Goal: Information Seeking & Learning: Learn about a topic

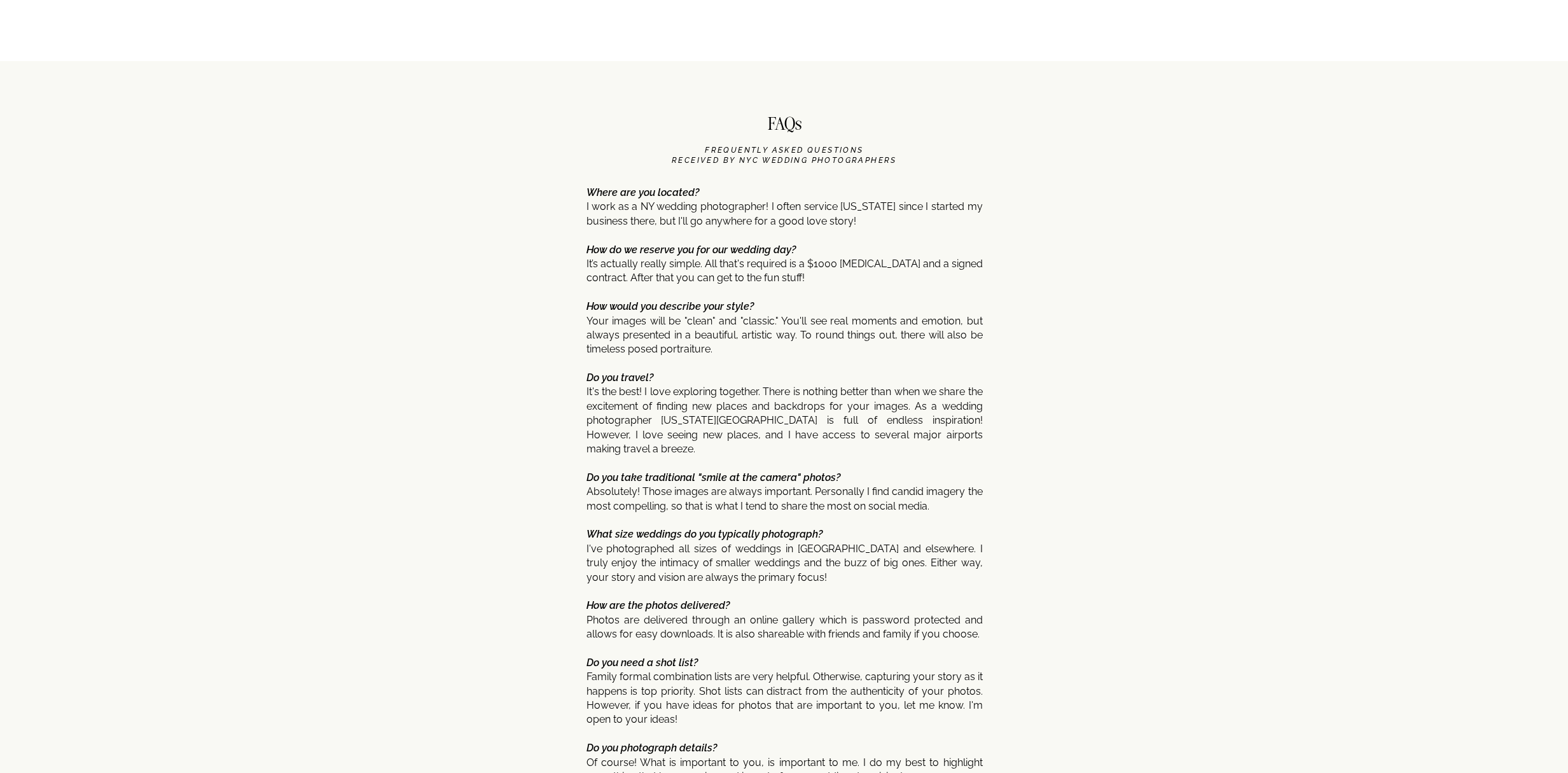
scroll to position [6571, 0]
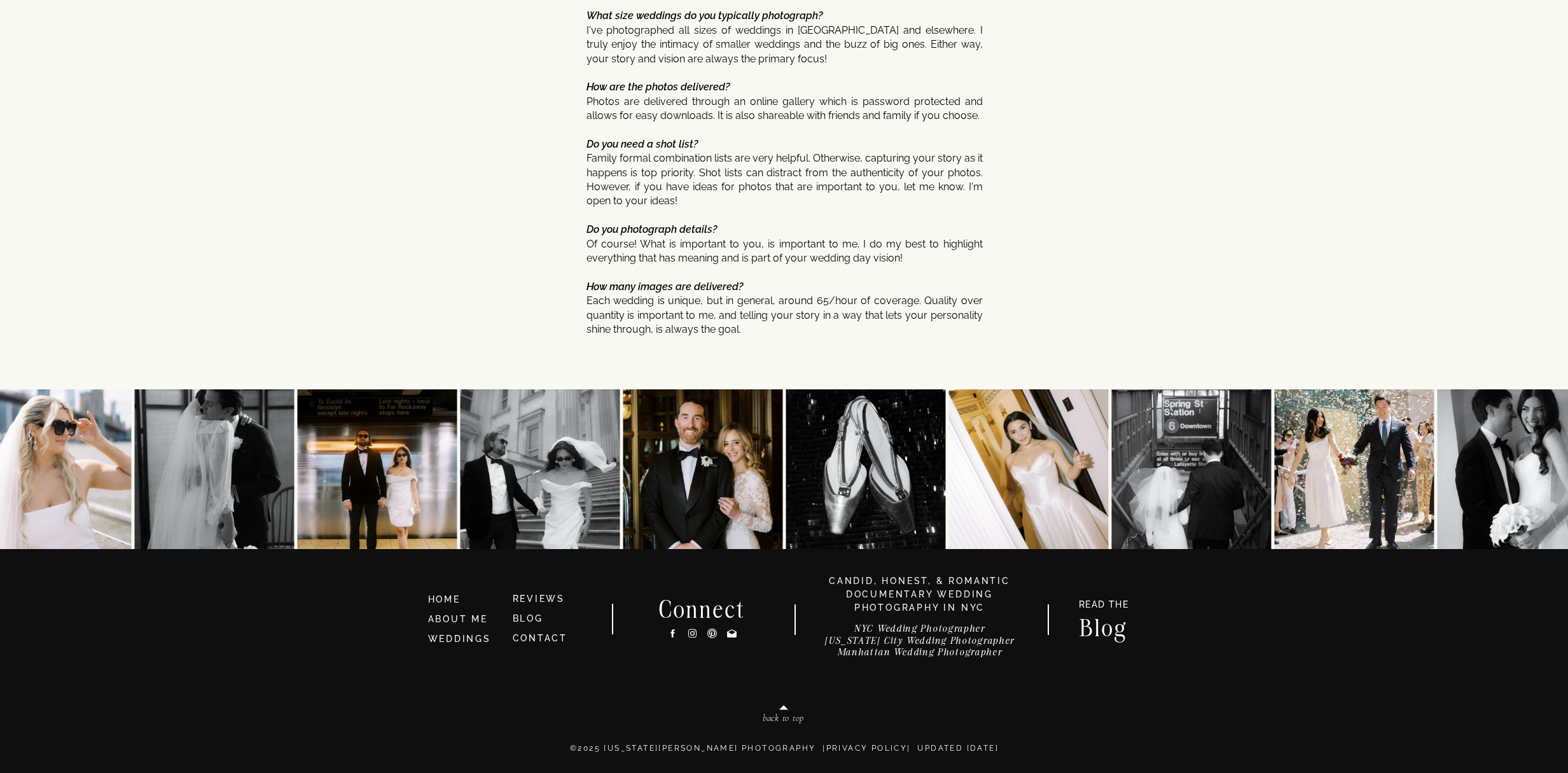
click at [939, 656] on h3 "NYC Wedding Photographer New York City Wedding Photographer Manhattan Wedding P…" at bounding box center [919, 644] width 226 height 42
click at [935, 654] on h3 "NYC Wedding Photographer New York City Wedding Photographer Manhattan Wedding P…" at bounding box center [919, 644] width 226 height 42
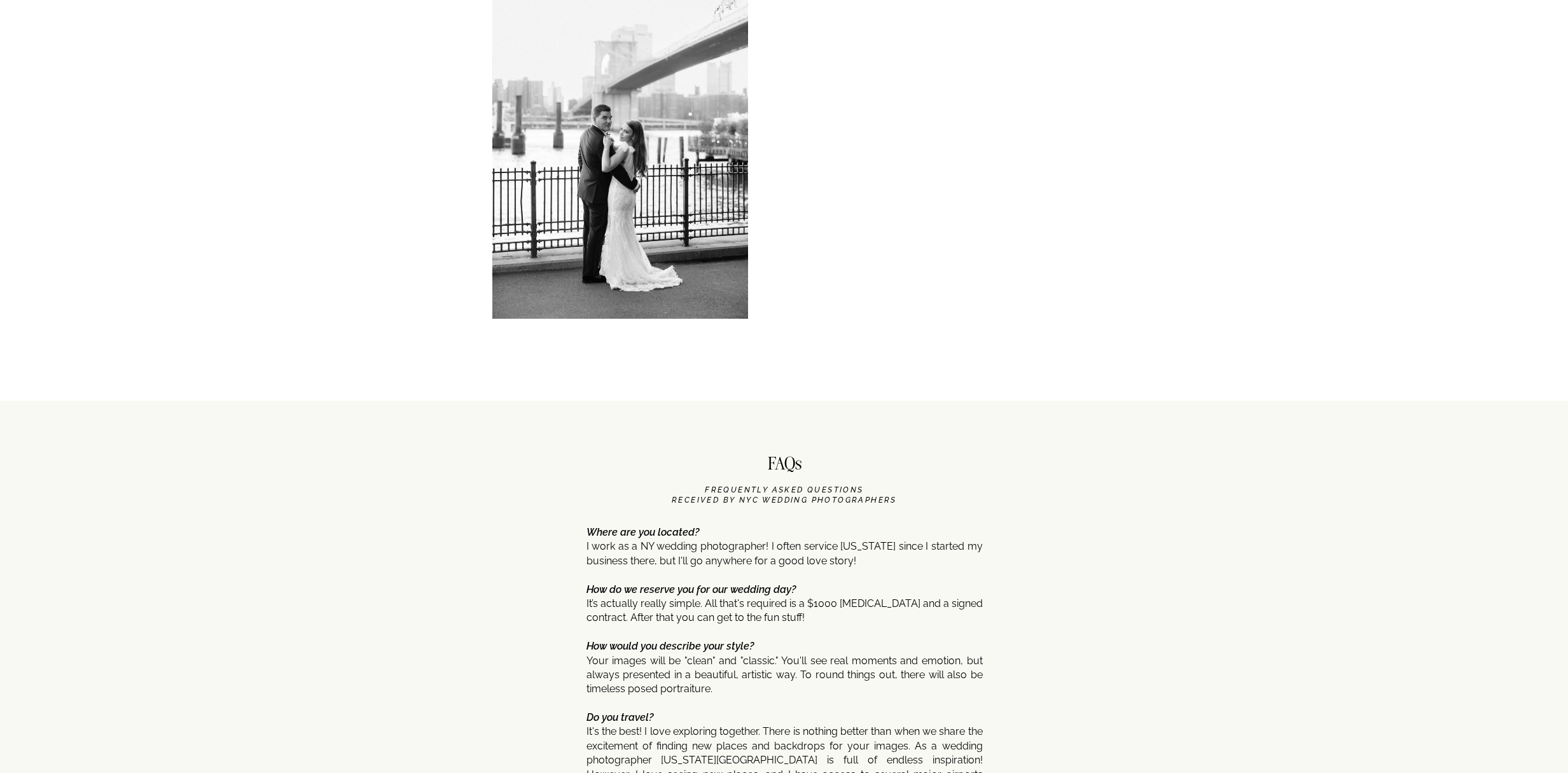
scroll to position [6571, 0]
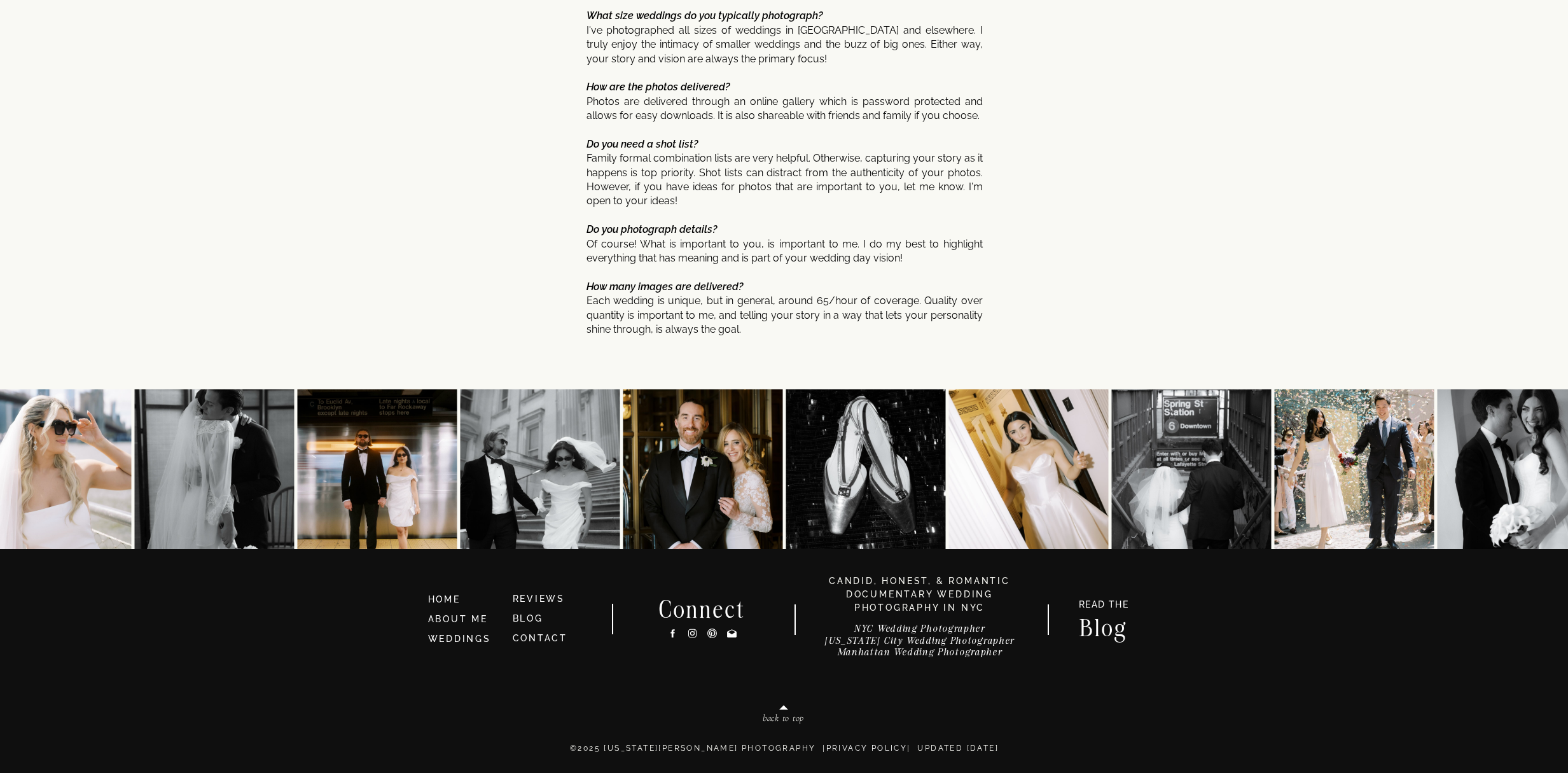
click at [914, 640] on h3 "NYC Wedding Photographer New York City Wedding Photographer Manhattan Wedding P…" at bounding box center [919, 644] width 226 height 42
click at [932, 629] on h3 "NYC Wedding Photographer New York City Wedding Photographer Manhattan Wedding P…" at bounding box center [919, 644] width 226 height 42
click at [436, 596] on h3 "HOME" at bounding box center [465, 599] width 74 height 14
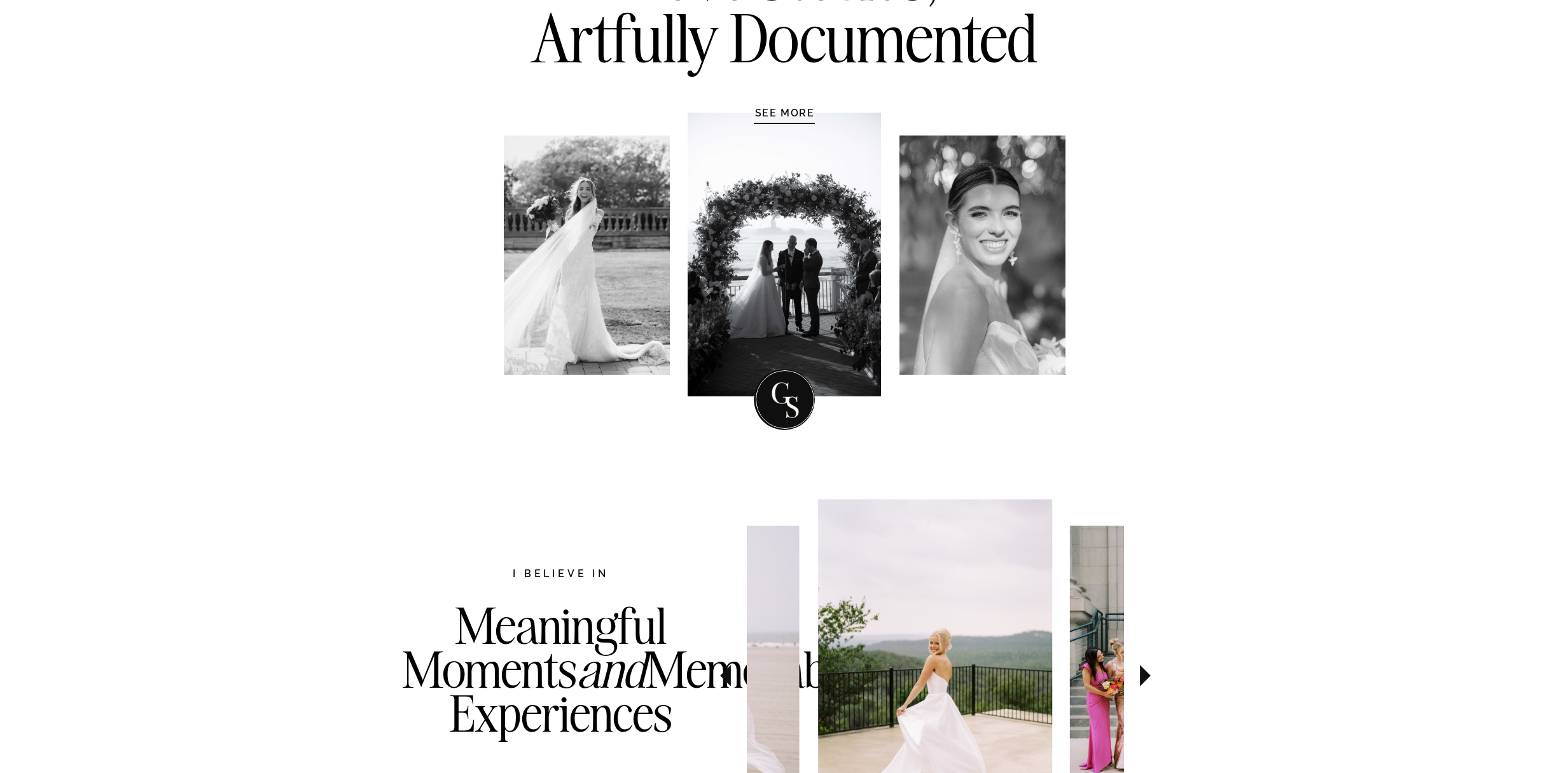
scroll to position [0, 0]
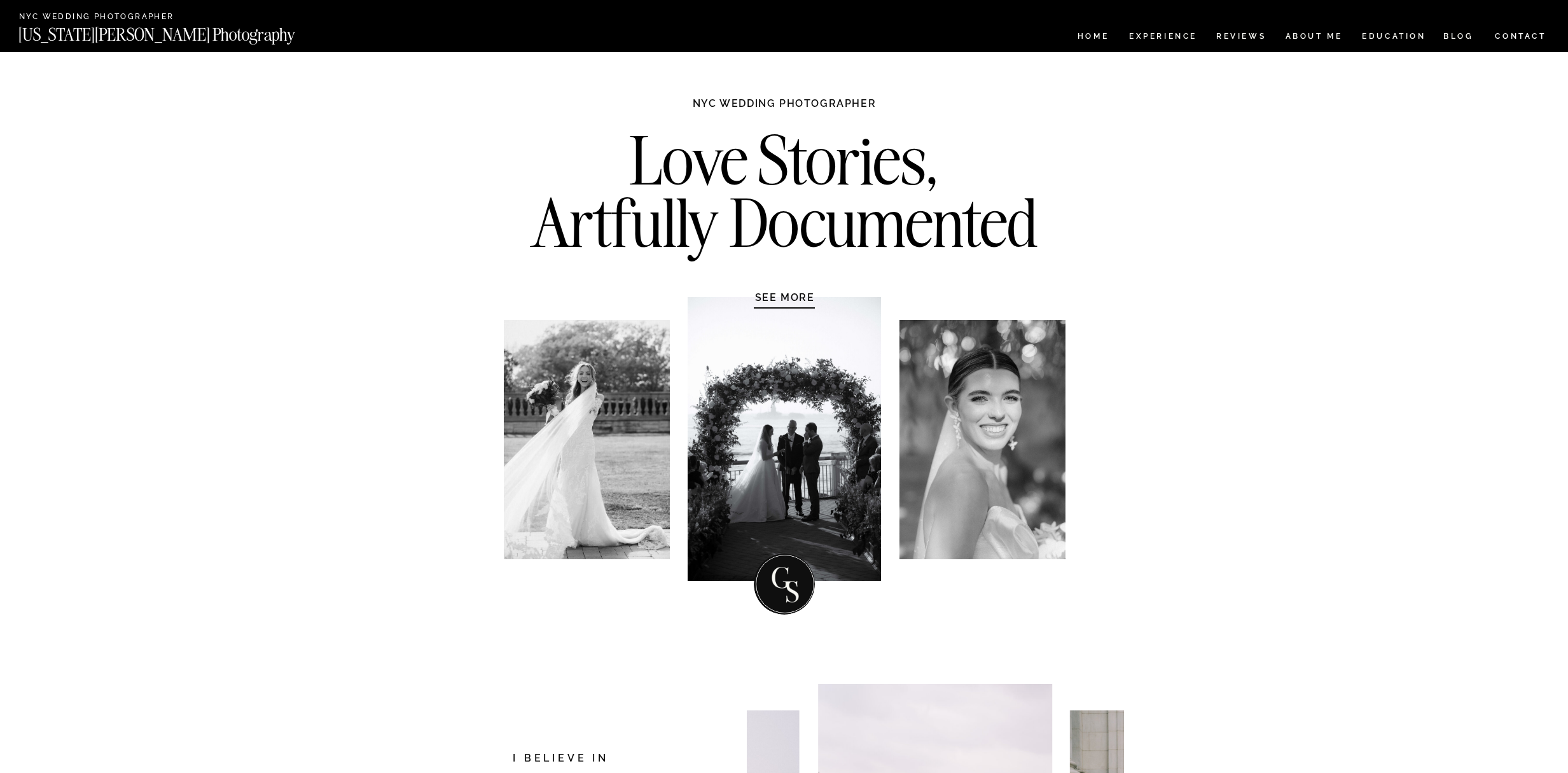
click at [116, 37] on nav "[US_STATE][PERSON_NAME] Photography" at bounding box center [178, 31] width 319 height 11
click at [131, 37] on nav "[US_STATE][PERSON_NAME] Photography" at bounding box center [178, 31] width 319 height 11
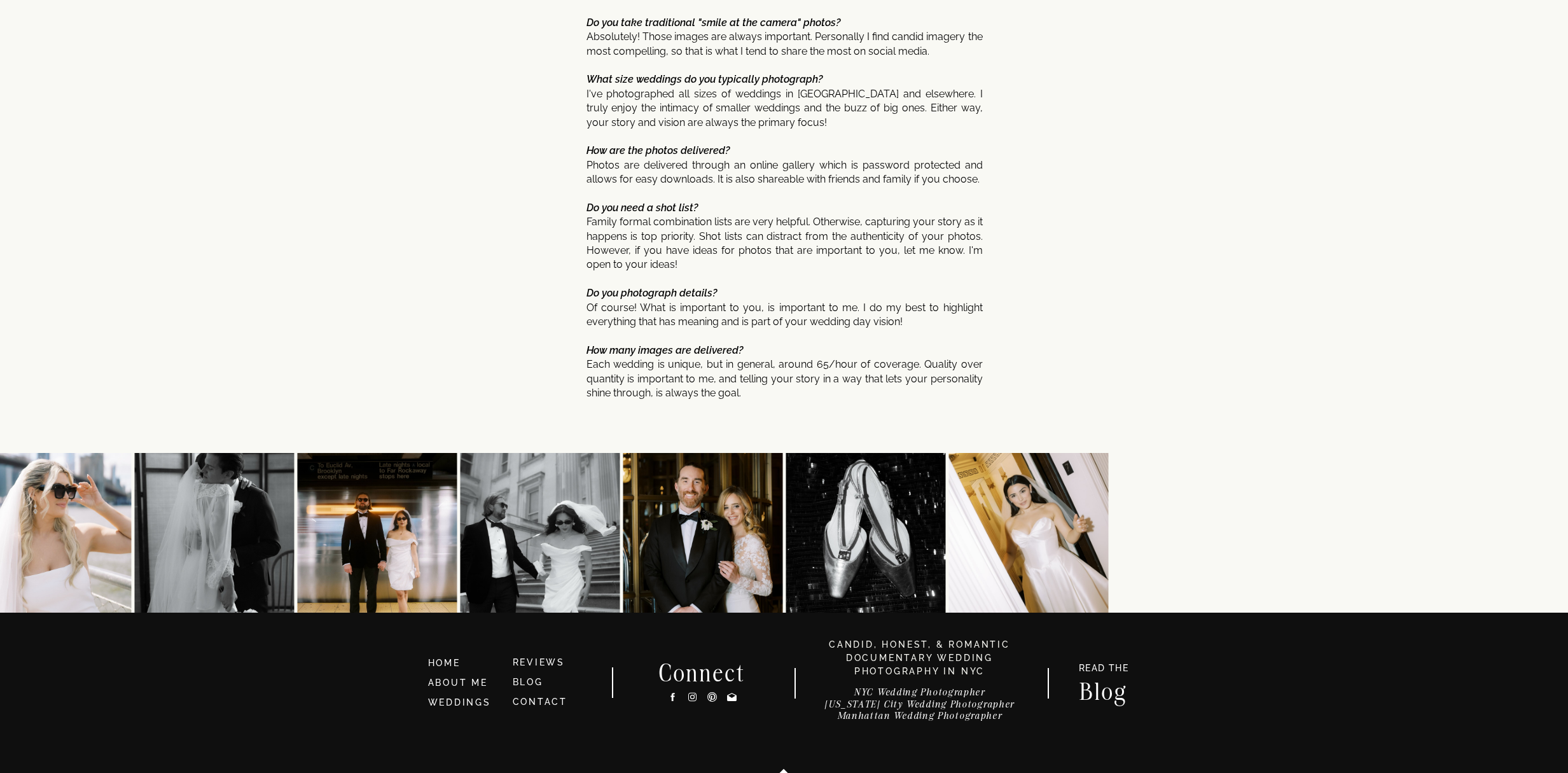
scroll to position [6571, 0]
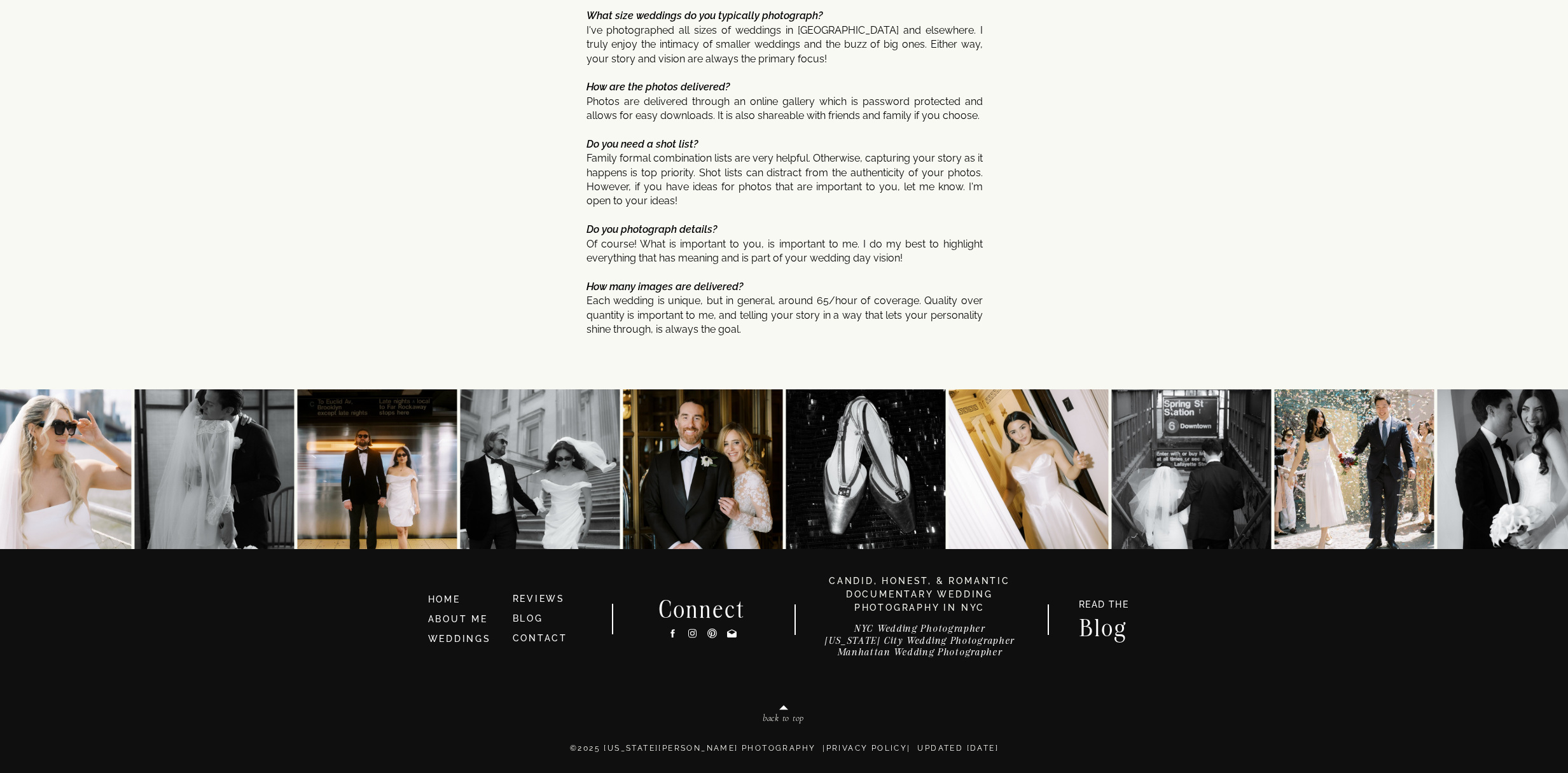
click at [869, 629] on h3 "NYC Wedding Photographer New York City Wedding Photographer Manhattan Wedding P…" at bounding box center [919, 644] width 226 height 42
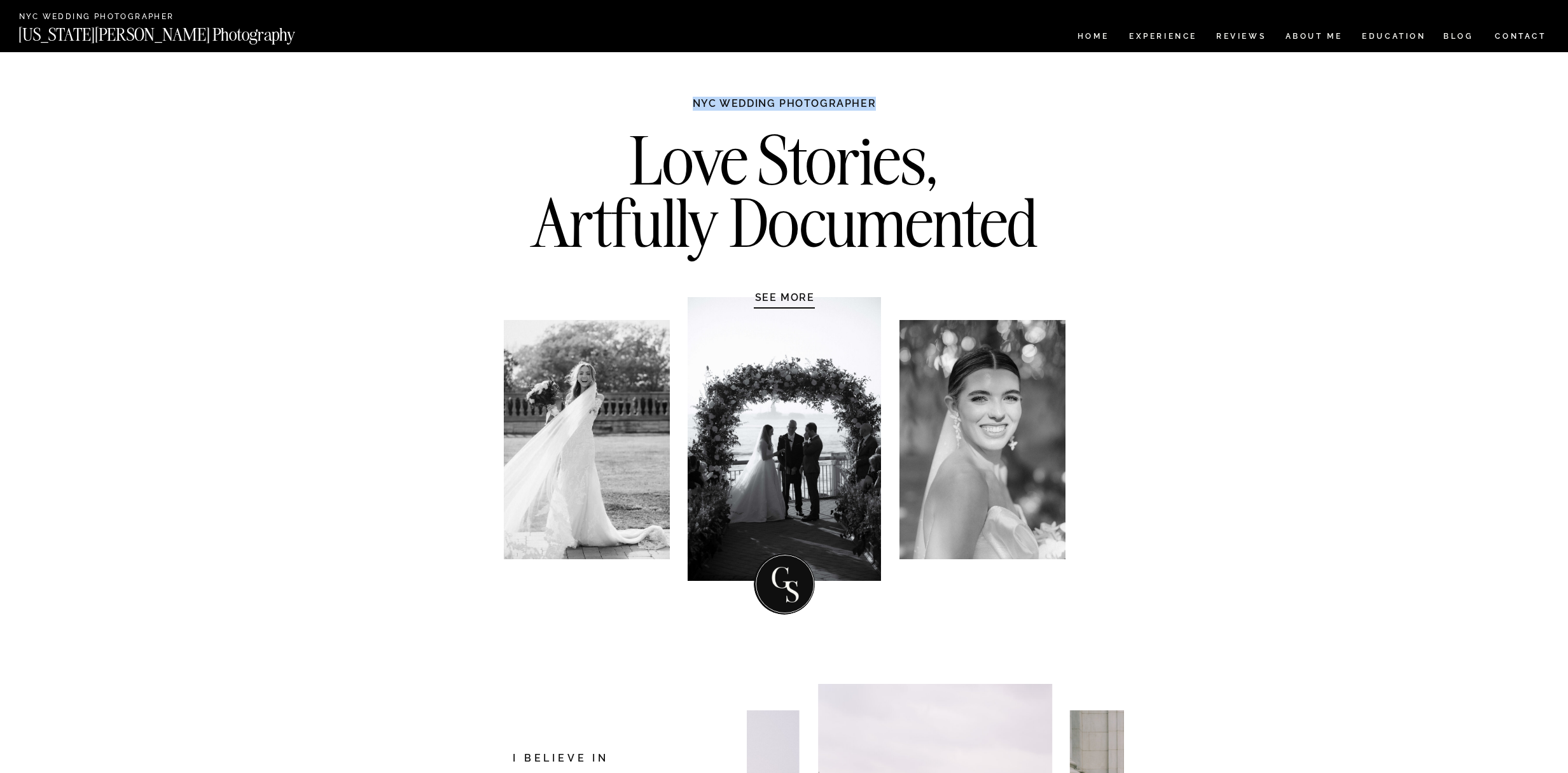
drag, startPoint x: 690, startPoint y: 98, endPoint x: 797, endPoint y: 15, distance: 135.4
click at [894, 103] on h1 "NYC WEDDING PHOTOGRAPHER" at bounding box center [784, 109] width 238 height 25
copy h1 "NYC WEDDING PHOTOGRAPHER"
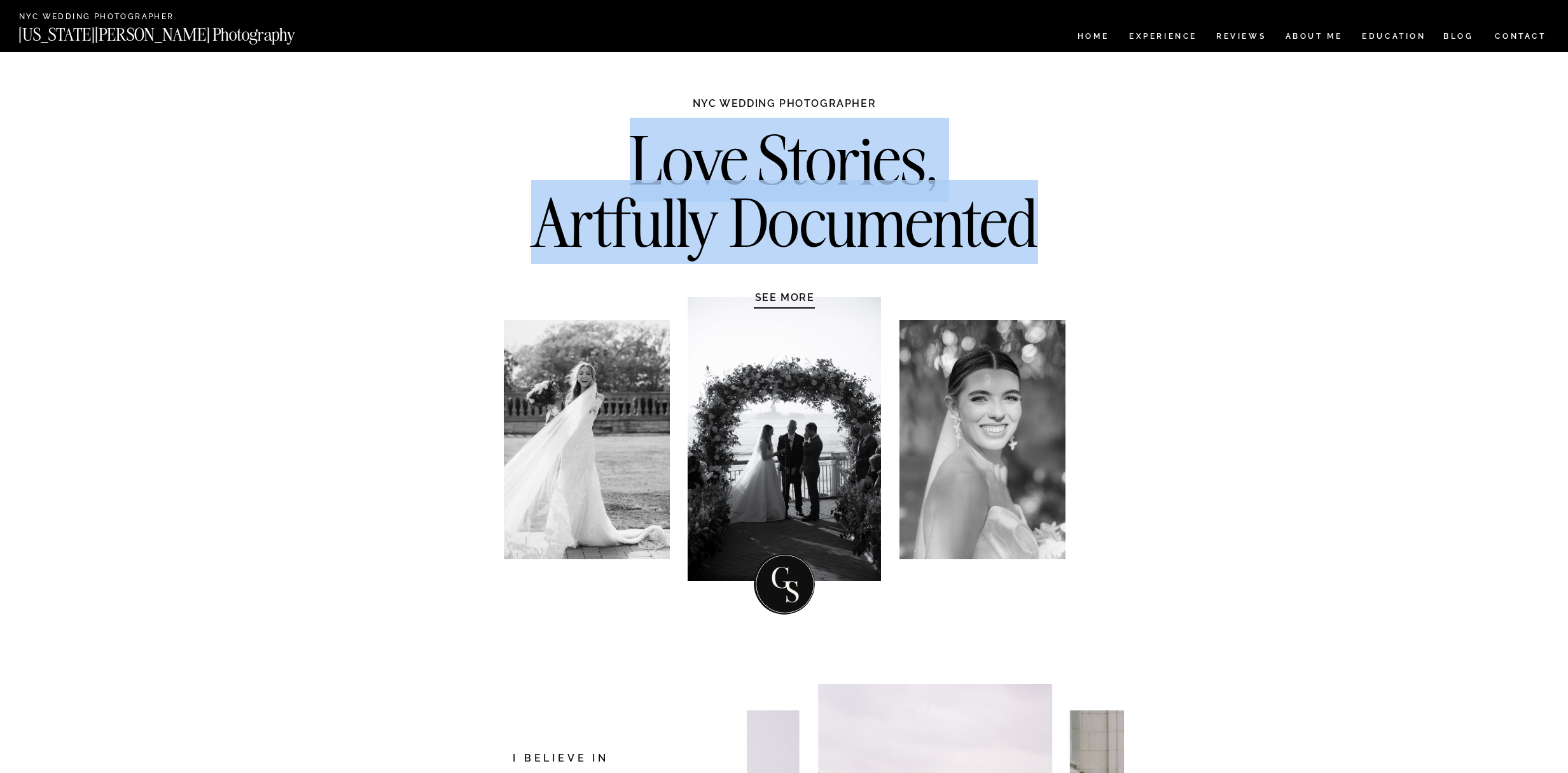
drag, startPoint x: 636, startPoint y: 145, endPoint x: 965, endPoint y: 184, distance: 331.3
click at [1042, 216] on h2 "Love Stories, Artfully Documented" at bounding box center [784, 196] width 534 height 134
copy h2 "Love Stories, Artfully Documented"
drag, startPoint x: 718, startPoint y: 102, endPoint x: 920, endPoint y: 106, distance: 202.0
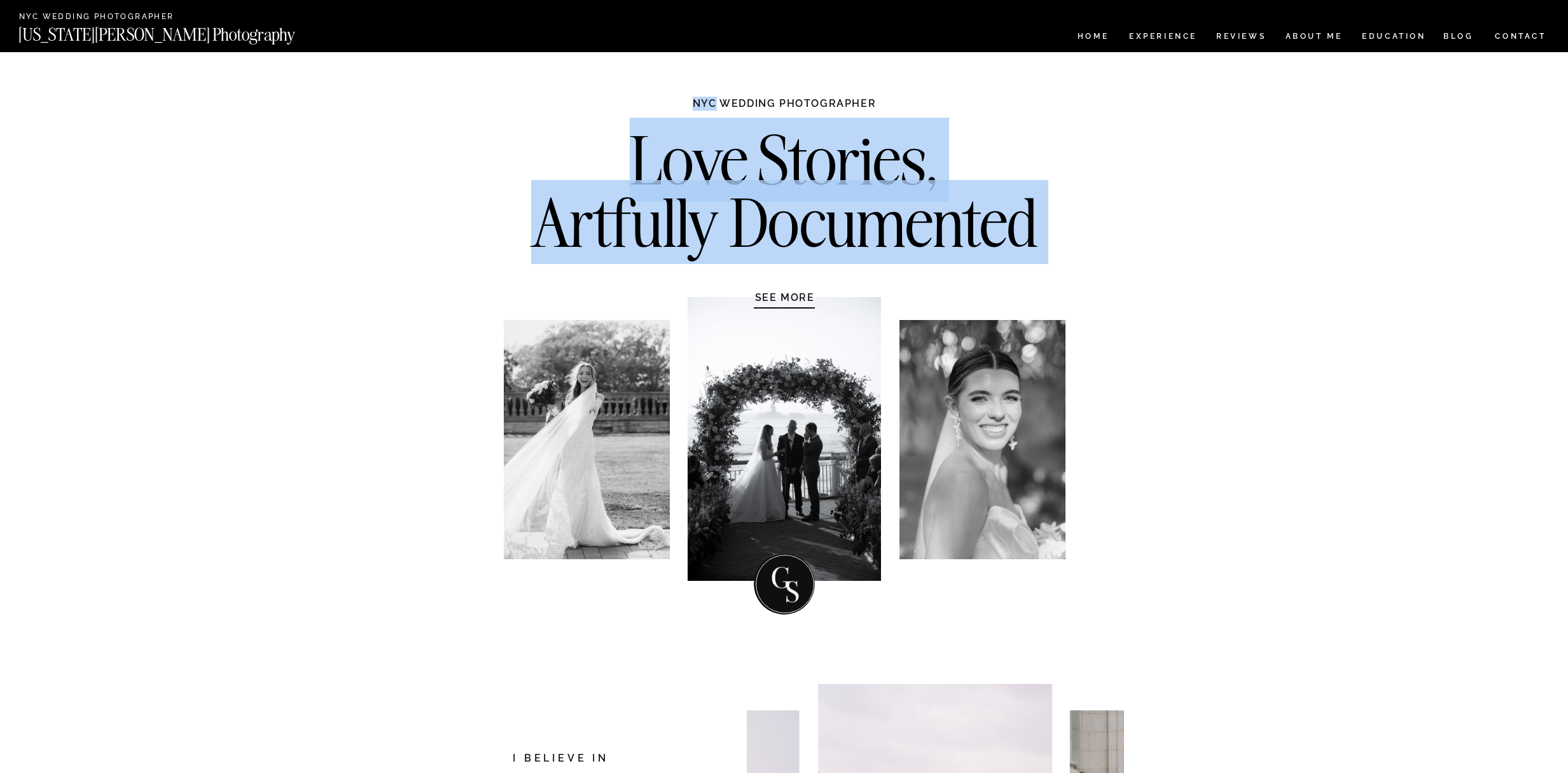
copy div "Love Stories, Artfully Documented NYC"
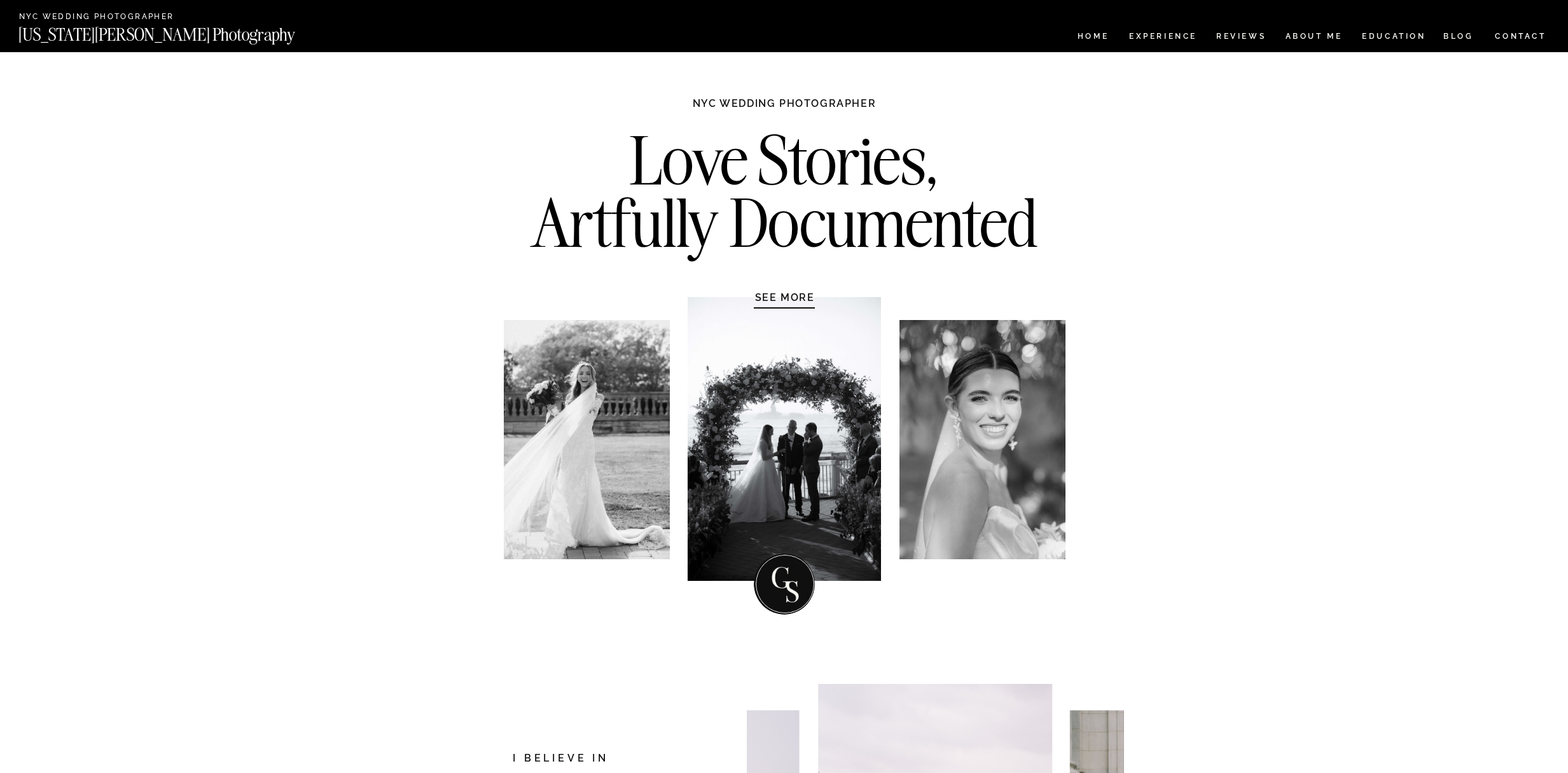
drag, startPoint x: 927, startPoint y: 107, endPoint x: 901, endPoint y: 97, distance: 27.9
drag, startPoint x: 724, startPoint y: 98, endPoint x: 891, endPoint y: 105, distance: 167.1
click at [891, 105] on h1 "NYC WEDDING PHOTOGRAPHER" at bounding box center [784, 109] width 238 height 25
copy h1 "WEDDING PHOTOGRAPHER"
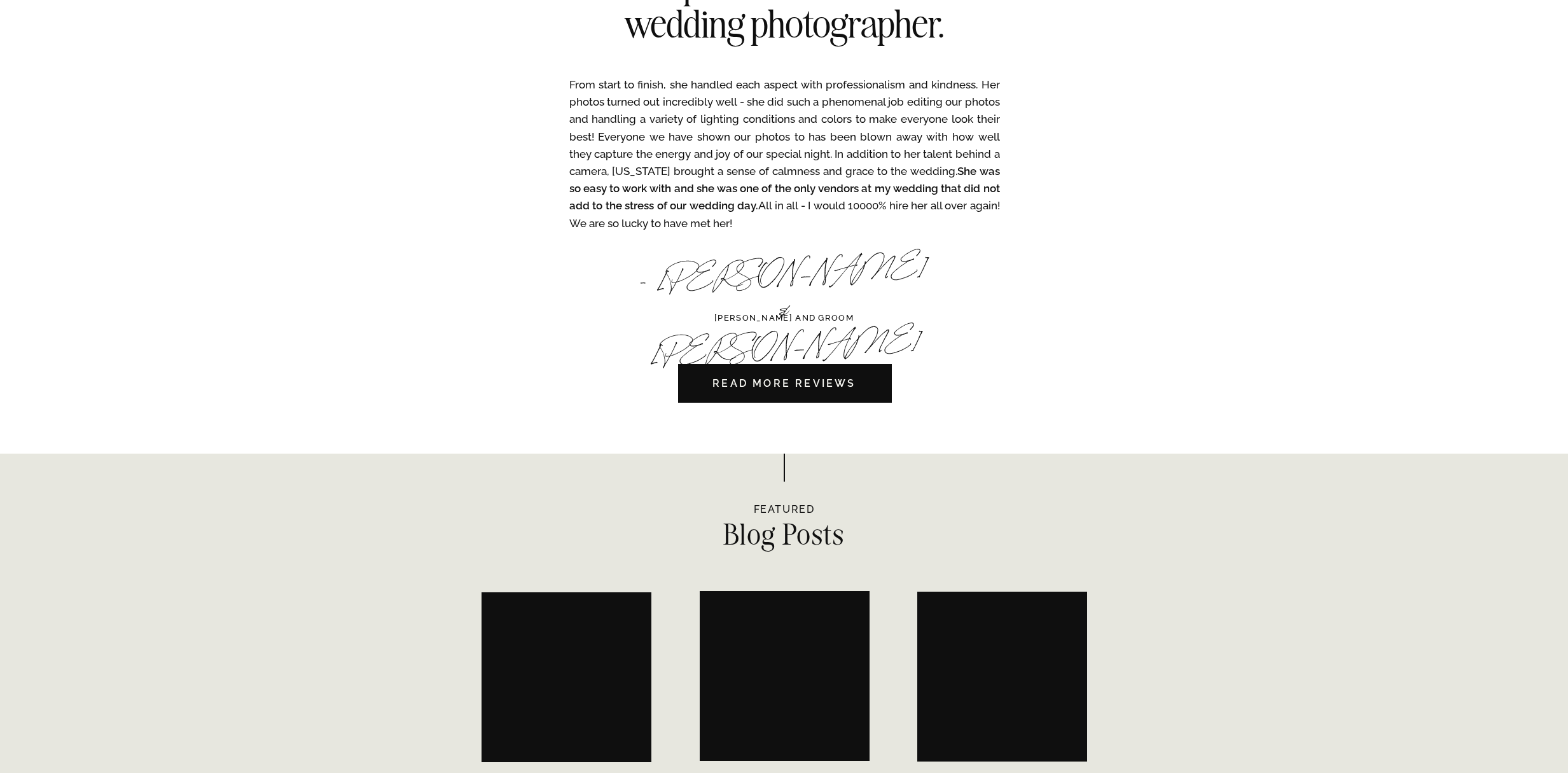
scroll to position [3780, 0]
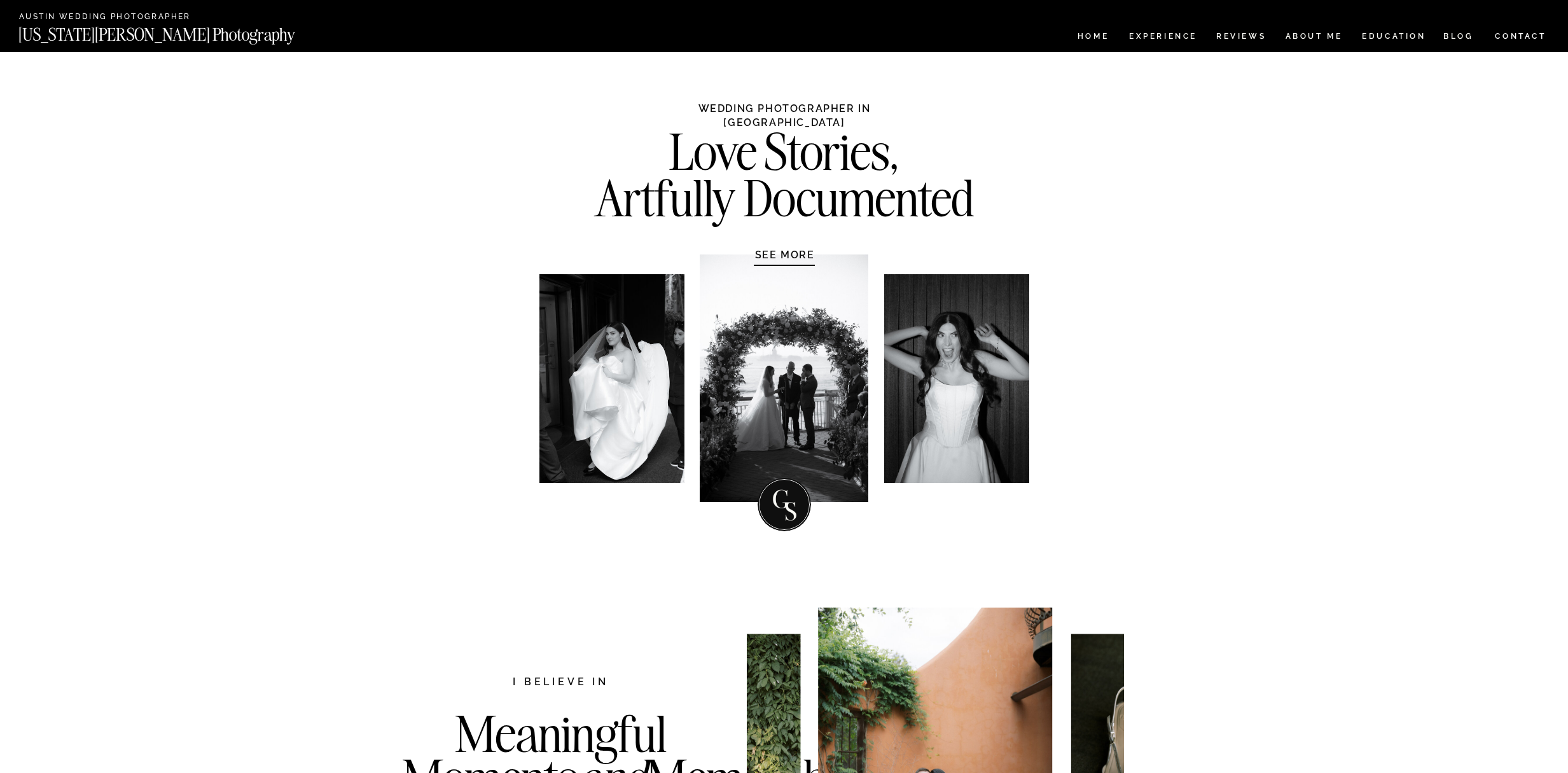
click at [122, 19] on h2 "Austin Wedding Photographer" at bounding box center [115, 17] width 192 height 9
click at [129, 35] on nav "[US_STATE][PERSON_NAME] Photography" at bounding box center [178, 31] width 319 height 11
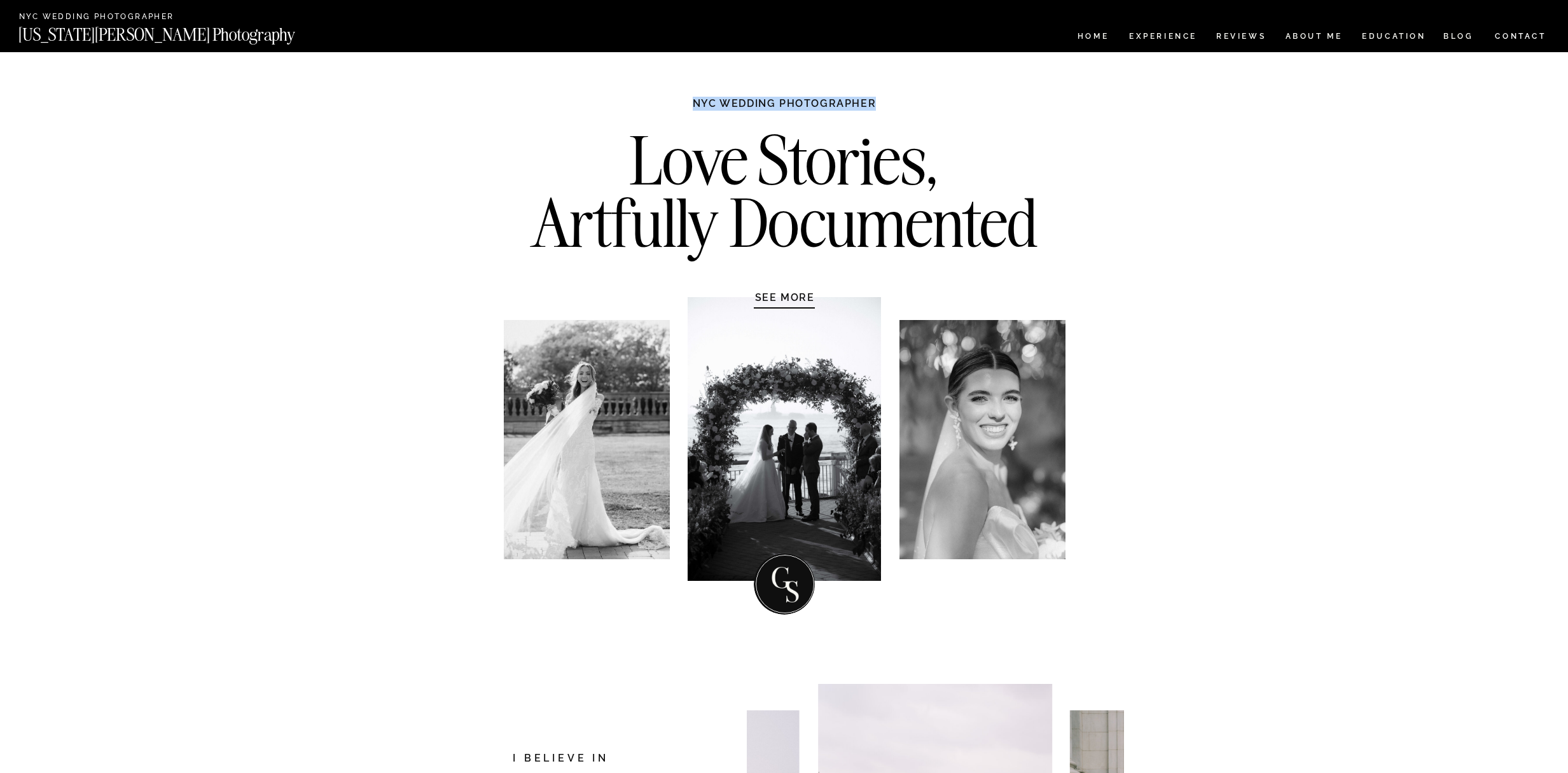
drag, startPoint x: 693, startPoint y: 100, endPoint x: 878, endPoint y: 100, distance: 185.0
click at [880, 101] on h1 "NYC WEDDING PHOTOGRAPHER" at bounding box center [784, 109] width 238 height 25
copy h1 "NYC WEDDING PHOTOGRAPHER"
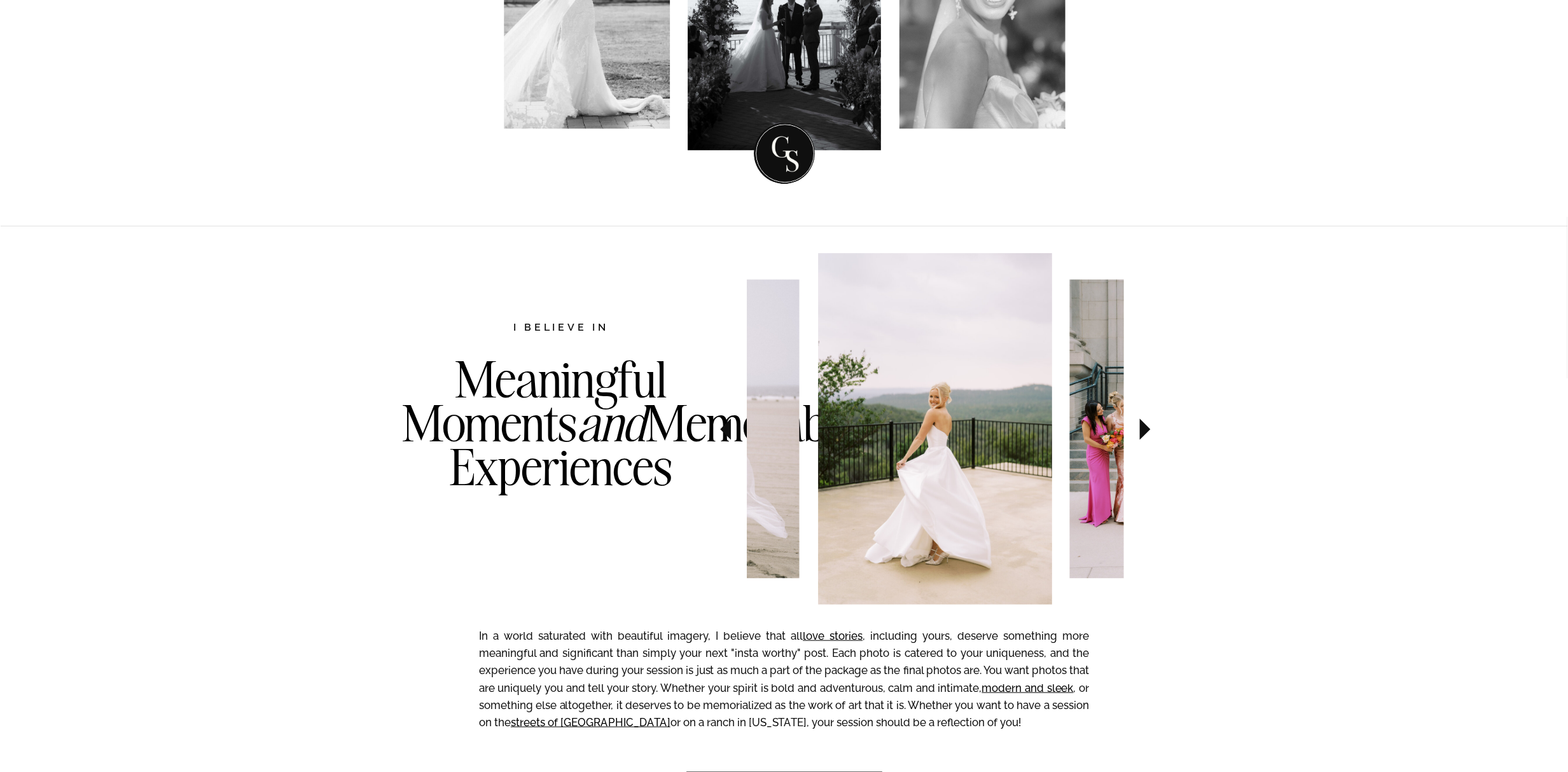
scroll to position [404, 0]
